Goal: Check status: Check status

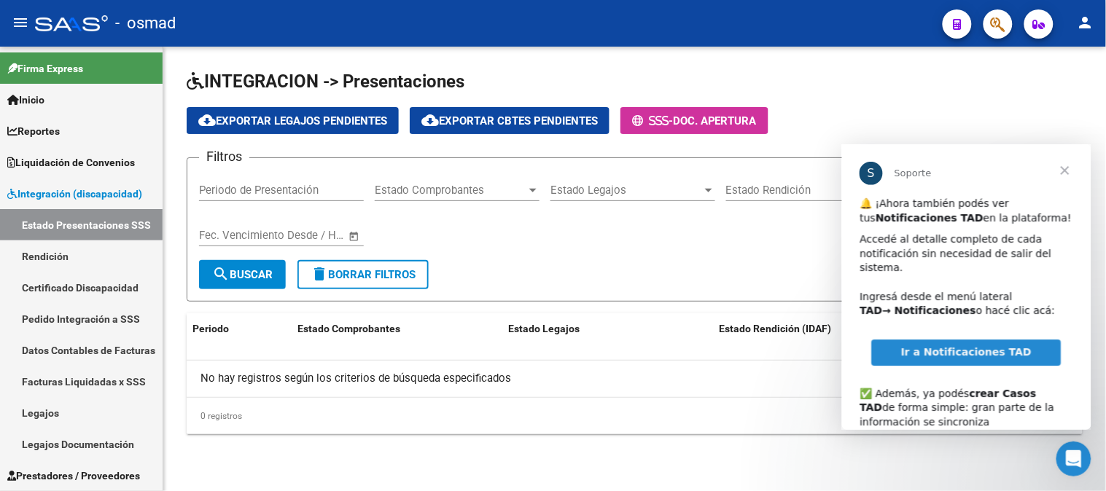
scroll to position [107, 0]
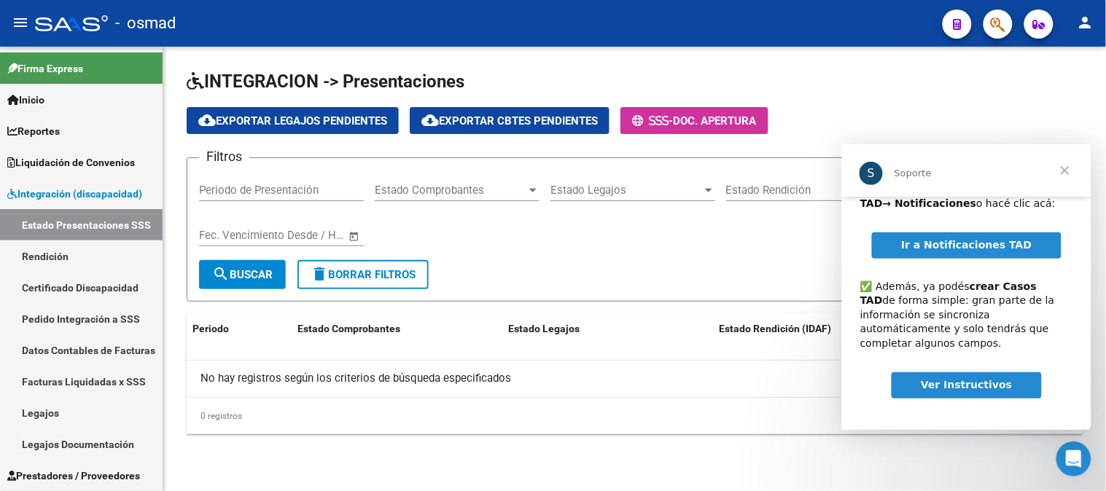
click at [1066, 169] on span "Cerrar" at bounding box center [1064, 170] width 52 height 52
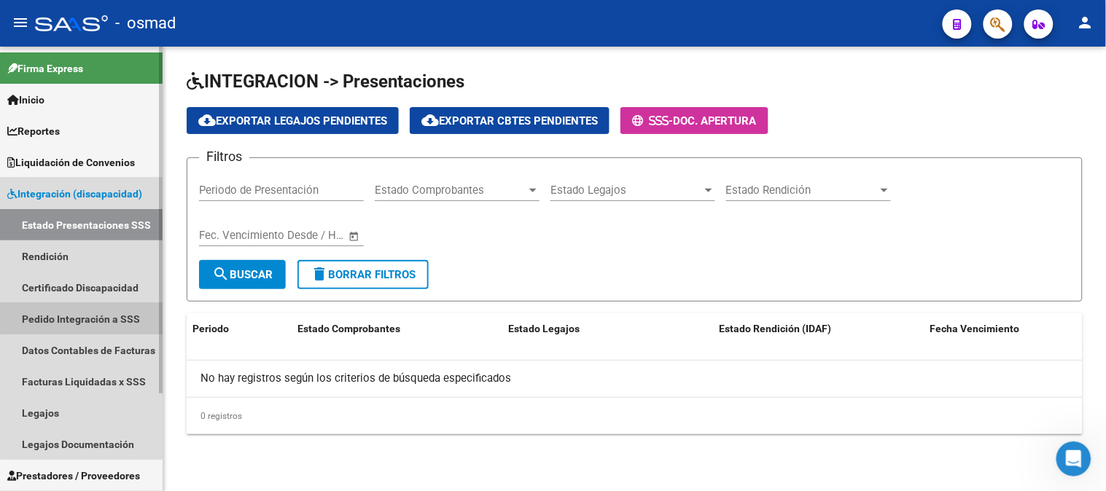
click at [102, 318] on link "Pedido Integración a SSS" at bounding box center [81, 318] width 163 height 31
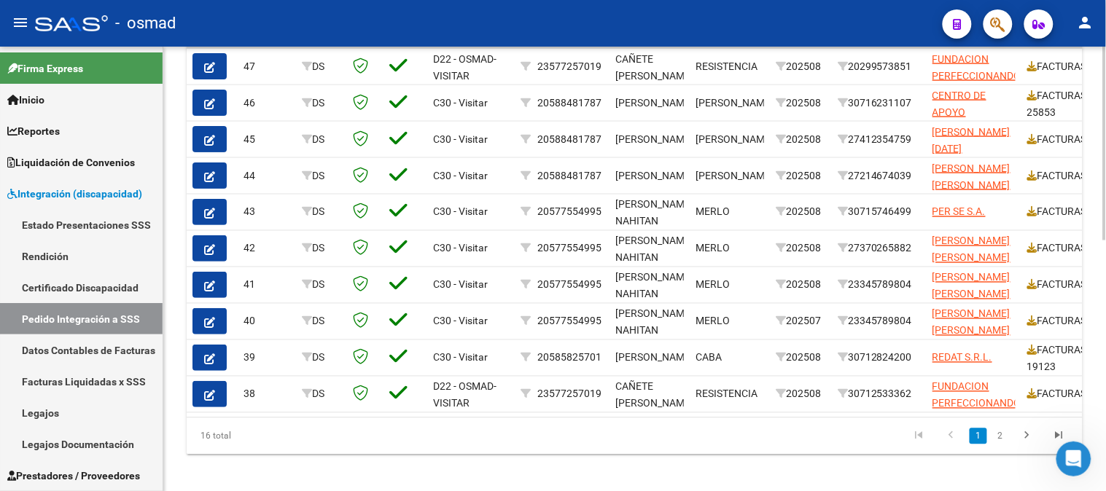
scroll to position [573, 0]
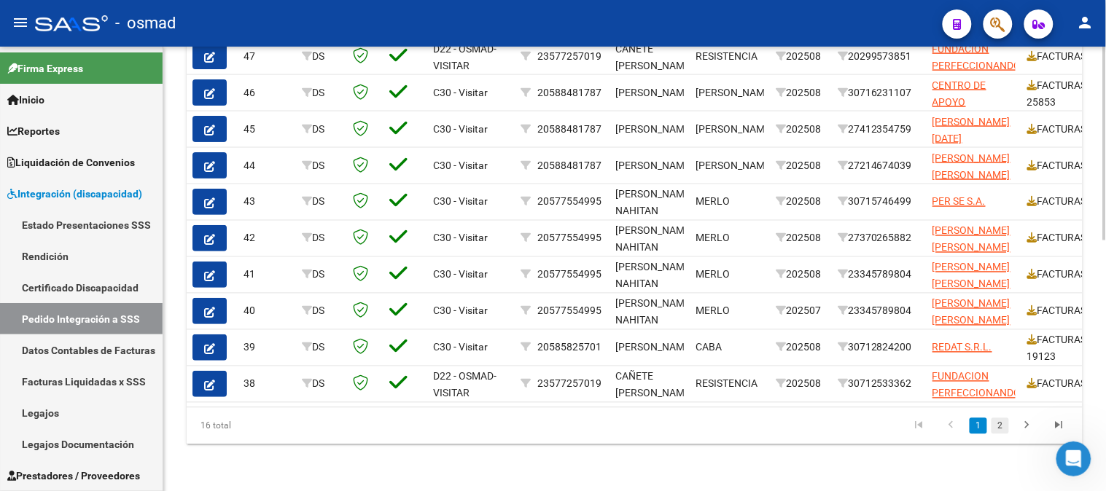
click at [1008, 425] on link "2" at bounding box center [999, 426] width 17 height 16
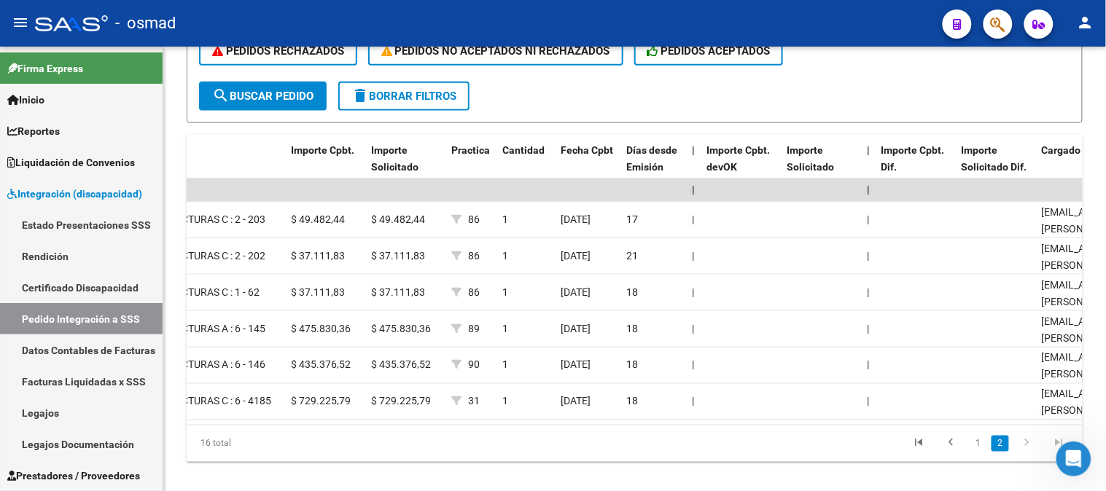
scroll to position [427, 0]
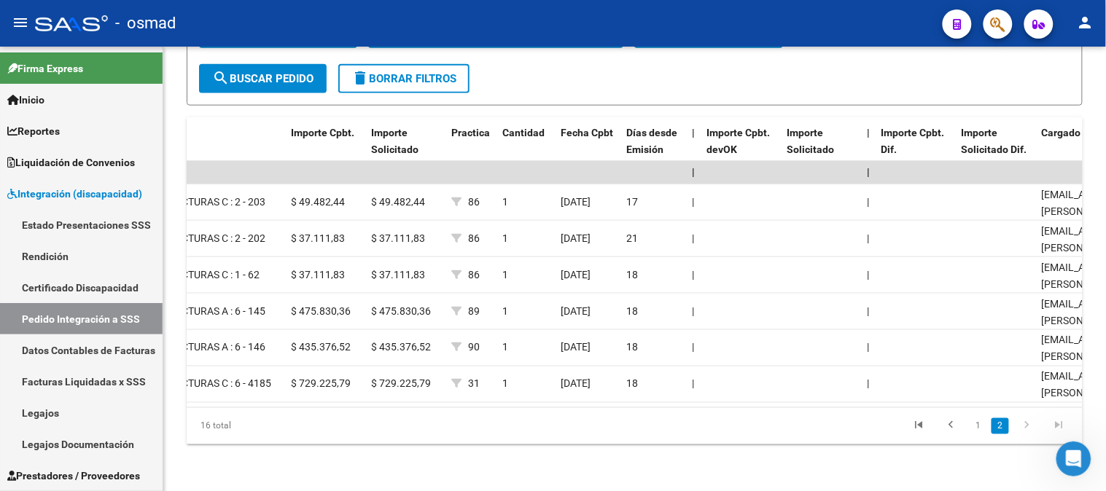
drag, startPoint x: 569, startPoint y: 408, endPoint x: 538, endPoint y: 404, distance: 31.5
click at [538, 404] on datatable-body "| | 37 DS D22 - OSMAD-VISITAR 23577257019 CAÑETE [PERSON_NAME] RESISTENCIA 2025…" at bounding box center [635, 284] width 896 height 246
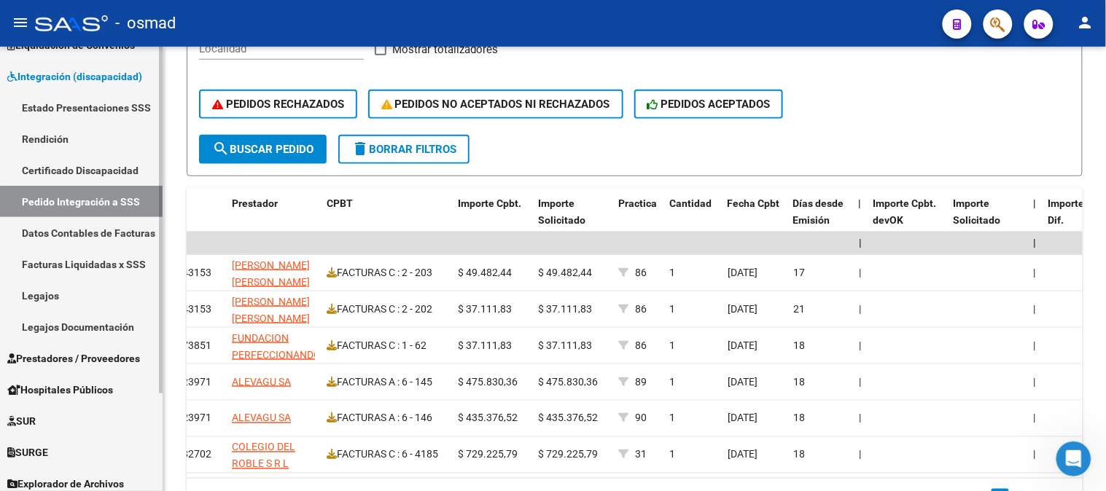
scroll to position [125, 0]
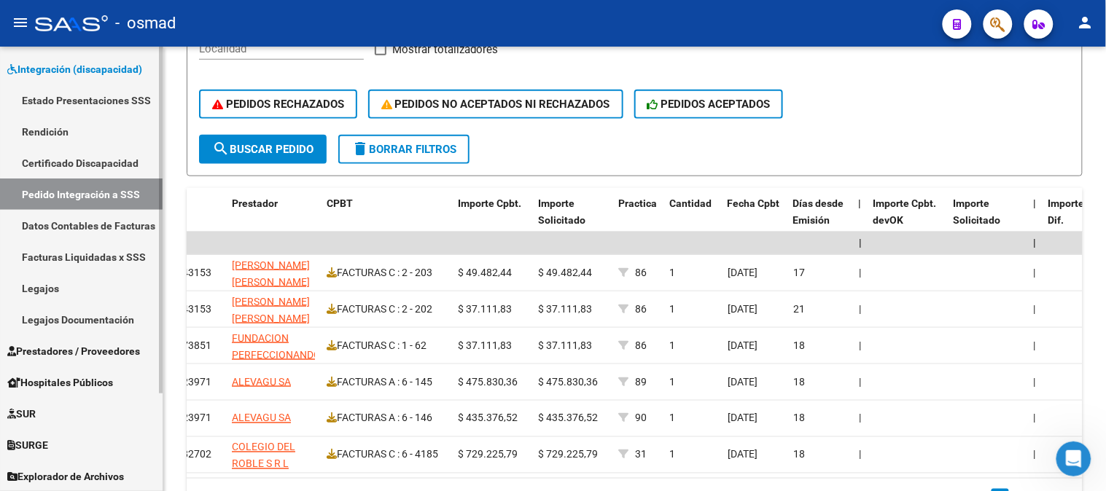
click at [88, 360] on link "Prestadores / Proveedores" at bounding box center [81, 350] width 163 height 31
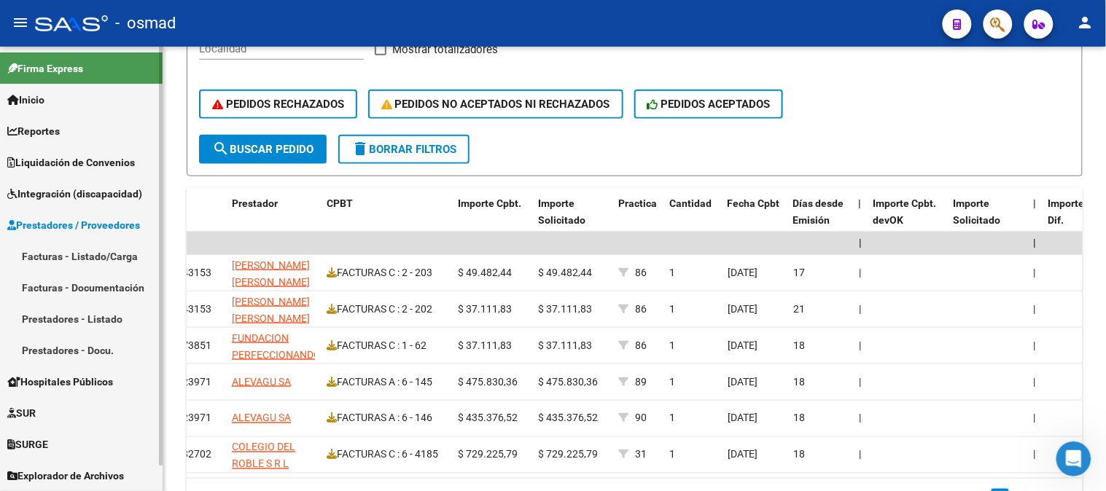
scroll to position [0, 0]
click at [101, 252] on link "Facturas - Listado/Carga" at bounding box center [81, 256] width 163 height 31
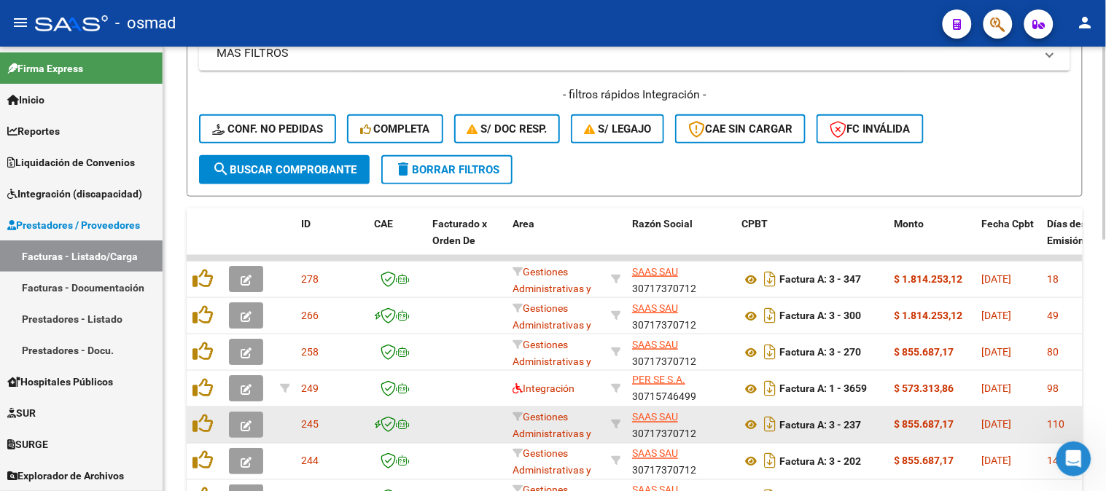
scroll to position [2, 0]
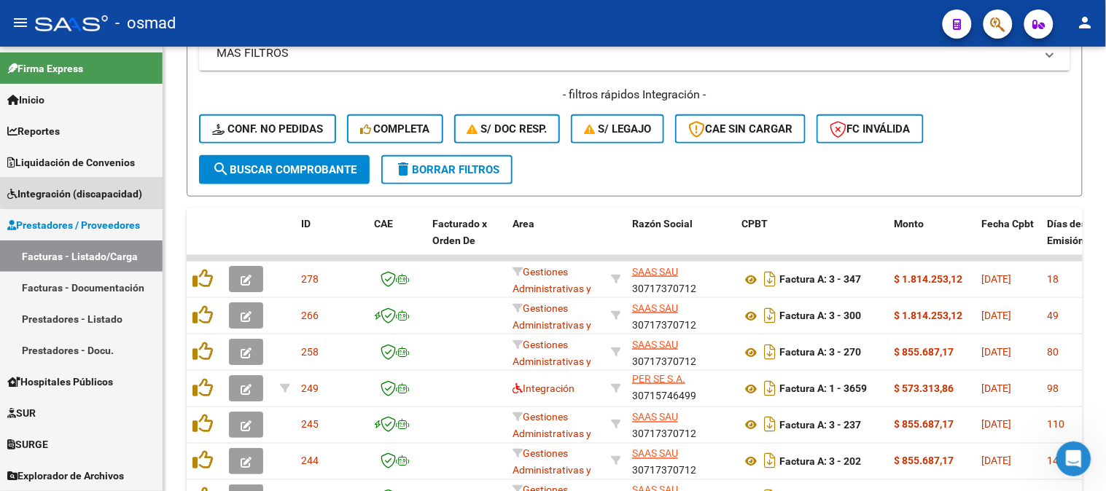
click at [104, 190] on span "Integración (discapacidad)" at bounding box center [74, 194] width 135 height 16
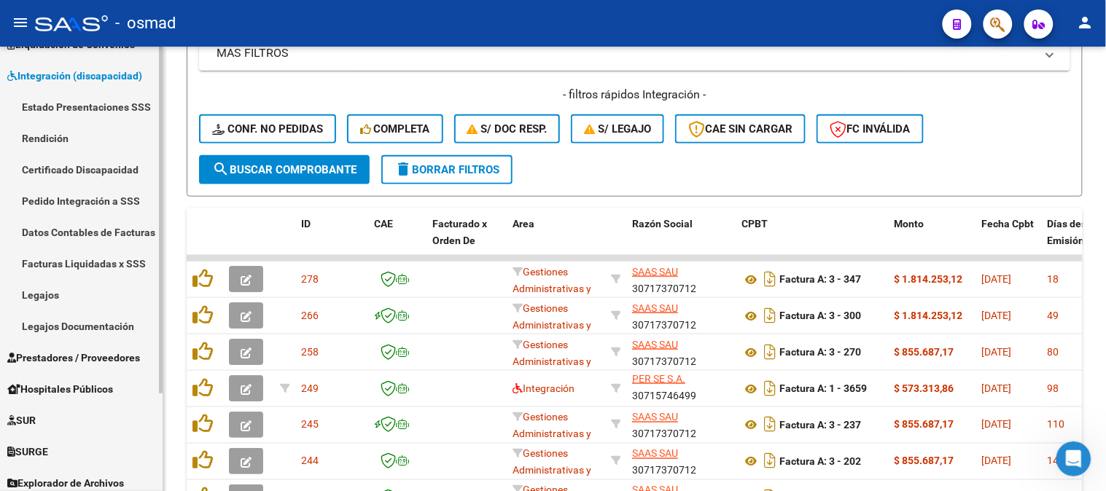
scroll to position [125, 0]
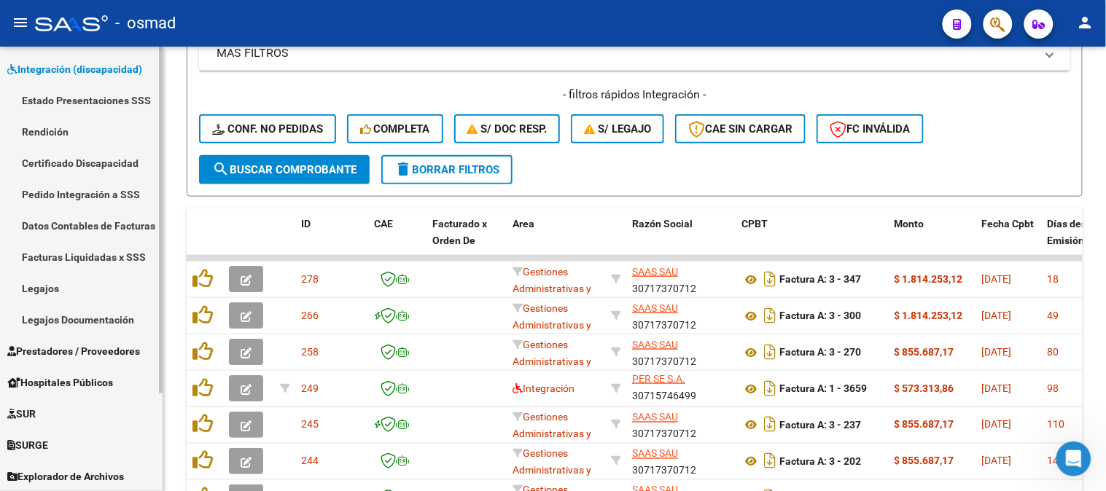
click at [90, 259] on link "Facturas Liquidadas x SSS" at bounding box center [81, 256] width 163 height 31
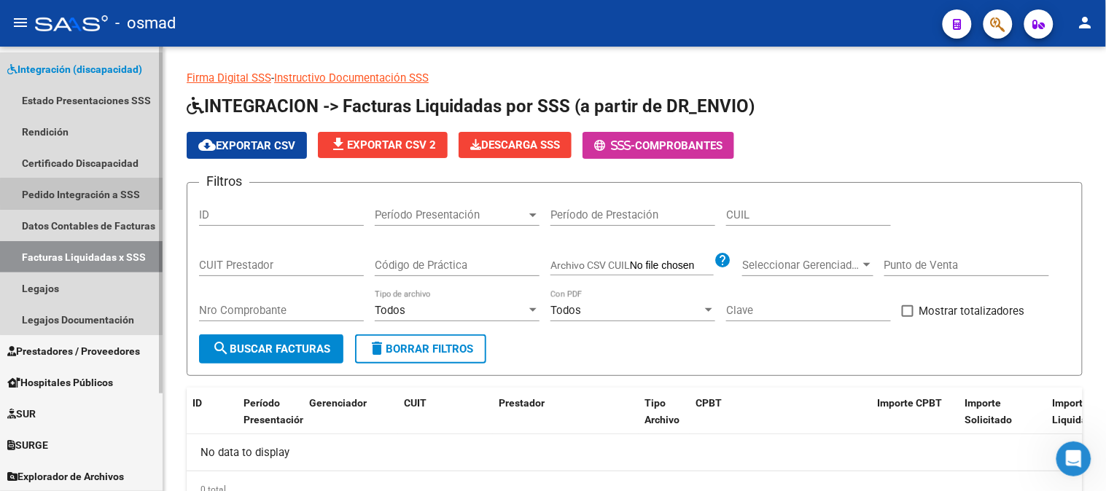
click at [108, 193] on link "Pedido Integración a SSS" at bounding box center [81, 194] width 163 height 31
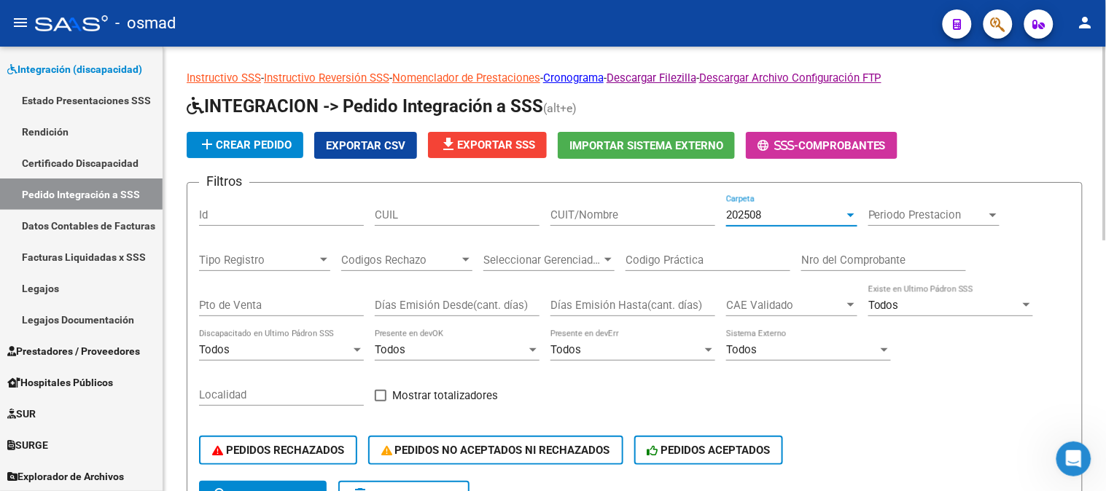
click at [853, 210] on div at bounding box center [850, 215] width 13 height 12
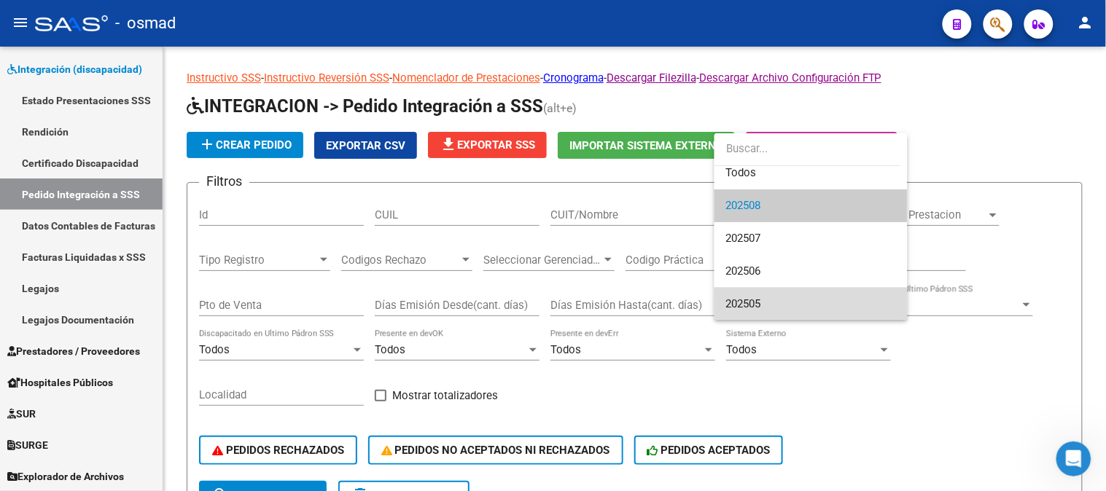
click at [864, 300] on span "202505" at bounding box center [811, 304] width 170 height 33
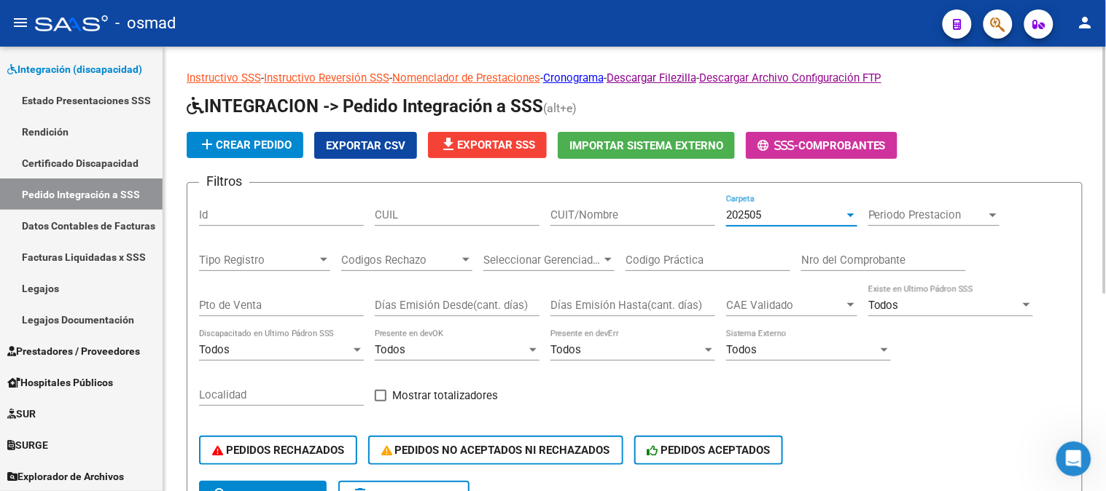
click at [848, 210] on div at bounding box center [850, 215] width 13 height 12
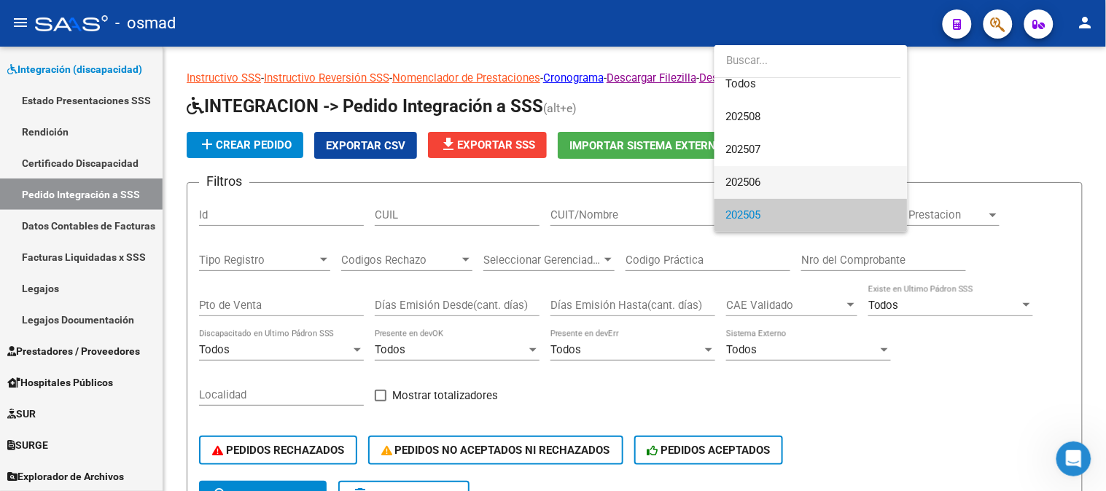
click at [822, 188] on span "202506" at bounding box center [811, 182] width 170 height 33
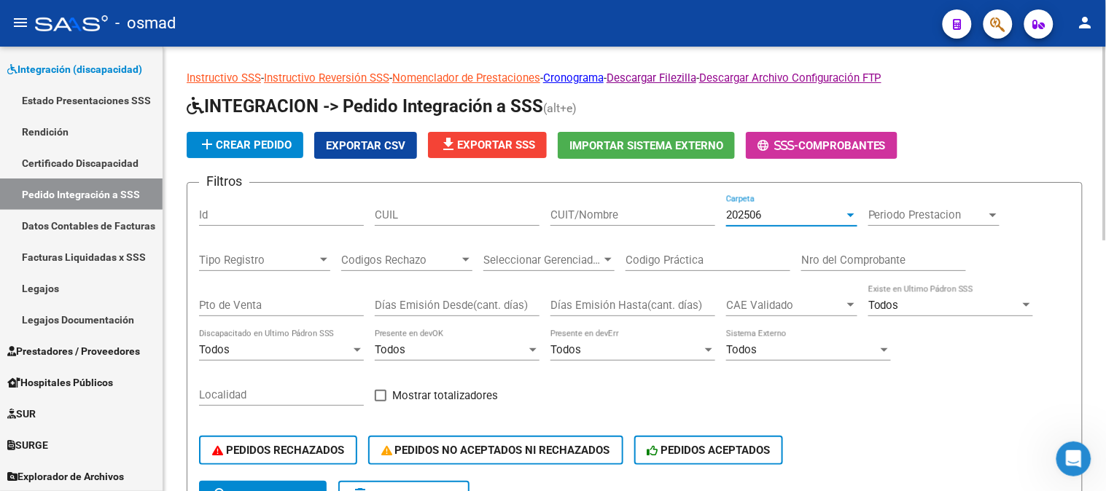
click at [849, 219] on div at bounding box center [850, 215] width 13 height 12
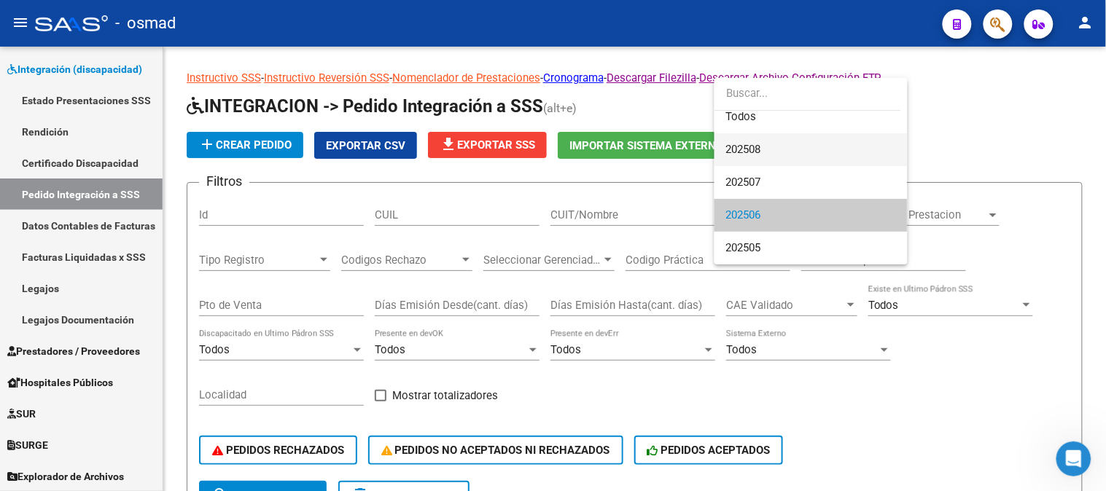
click at [783, 149] on span "202508" at bounding box center [811, 149] width 170 height 33
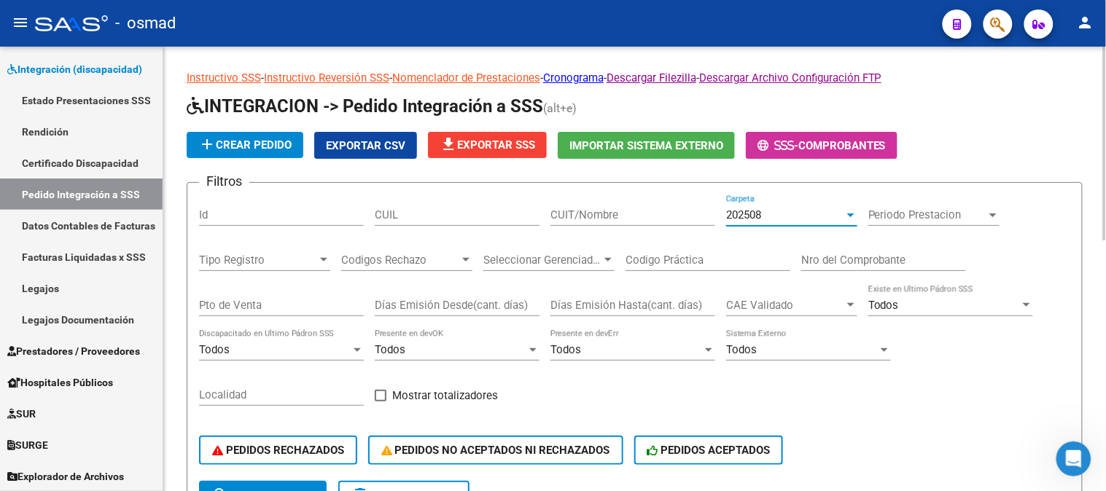
click at [848, 215] on div at bounding box center [850, 216] width 7 height 4
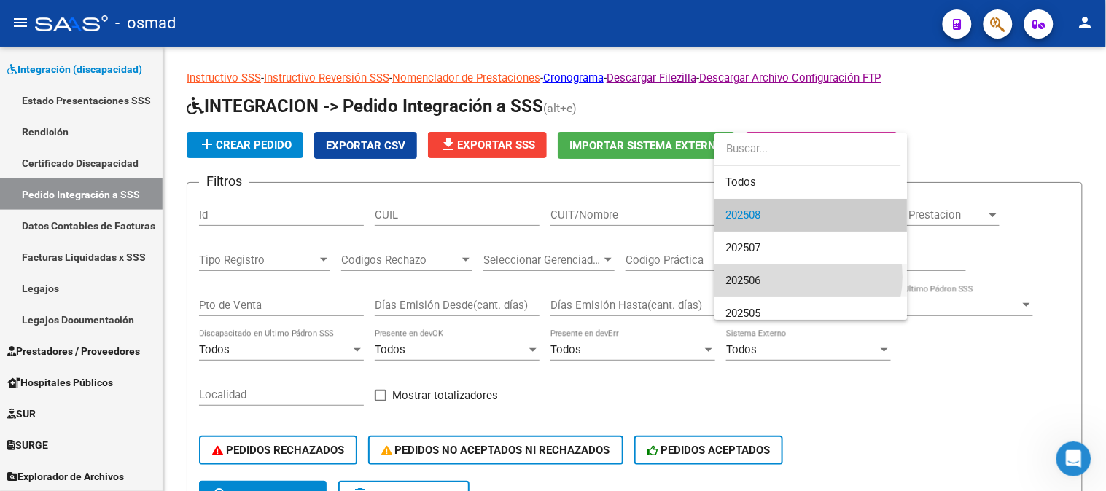
click at [791, 277] on span "202506" at bounding box center [811, 281] width 170 height 33
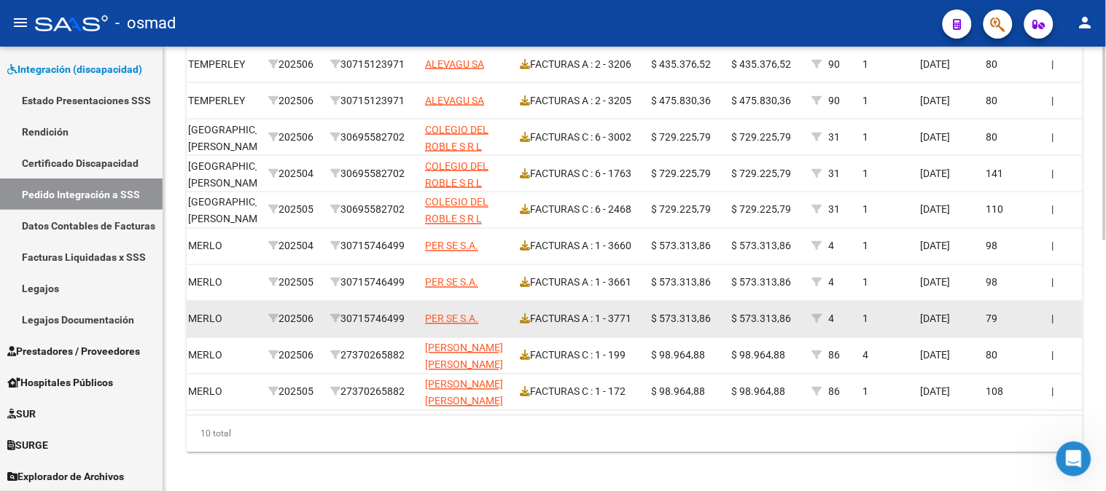
scroll to position [573, 0]
